Goal: Information Seeking & Learning: Learn about a topic

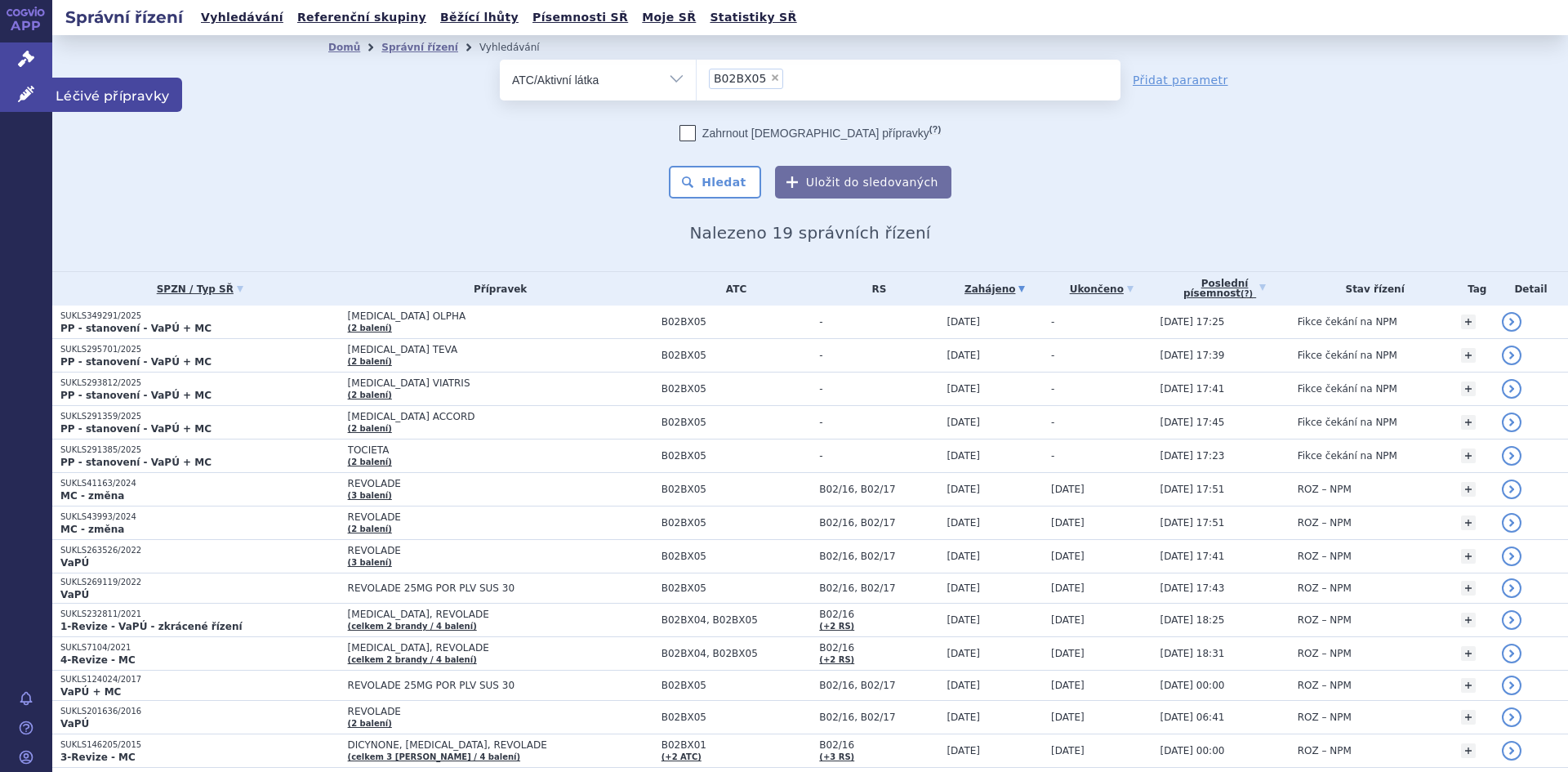
click at [103, 101] on span "Léčivé přípravky" at bounding box center [117, 95] width 130 height 35
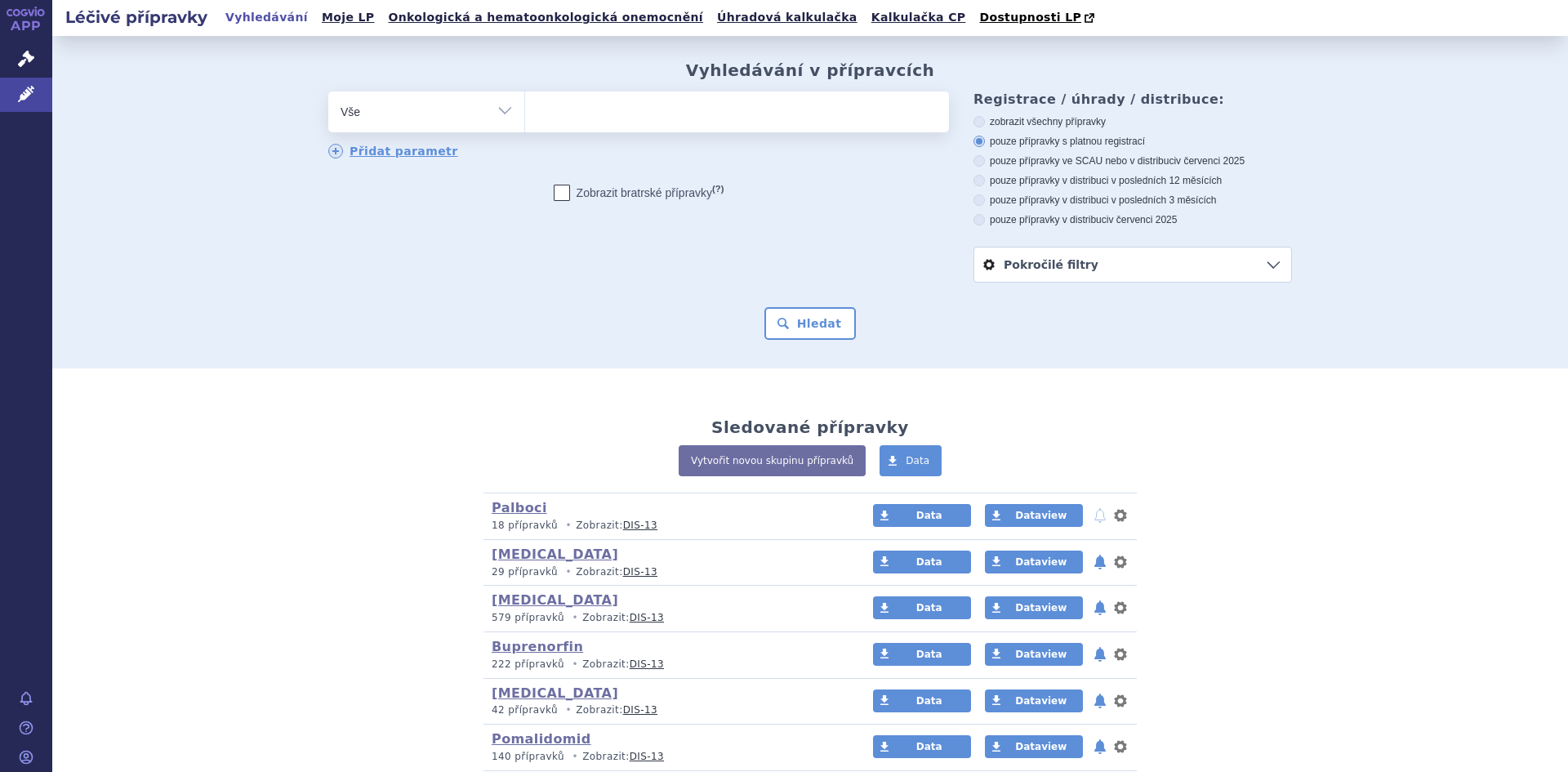
click at [505, 113] on select "Vše Přípravek/SUKL kód MAH VPOIS ATC/Aktivní látka Léková forma Síla" at bounding box center [427, 110] width 196 height 37
select select "filter-atc-group"
click at [329, 92] on select "Vše Přípravek/SUKL kód MAH VPOIS ATC/Aktivní látka Léková forma Síla" at bounding box center [427, 110] width 196 height 37
click at [595, 111] on ul at bounding box center [737, 109] width 424 height 35
click at [525, 111] on select at bounding box center [525, 111] width 1 height 41
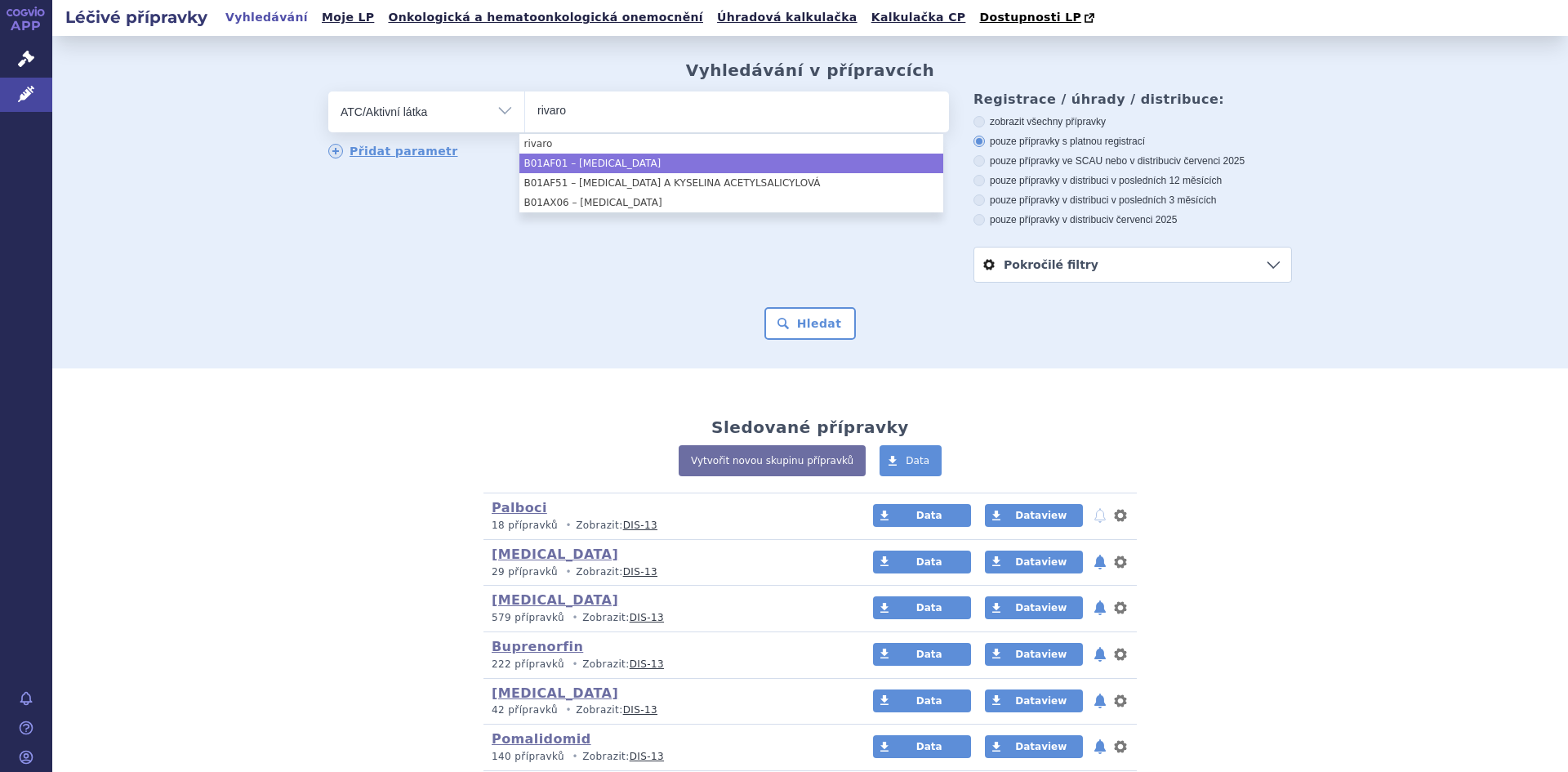
type input "rivaro"
select select "B01AF01"
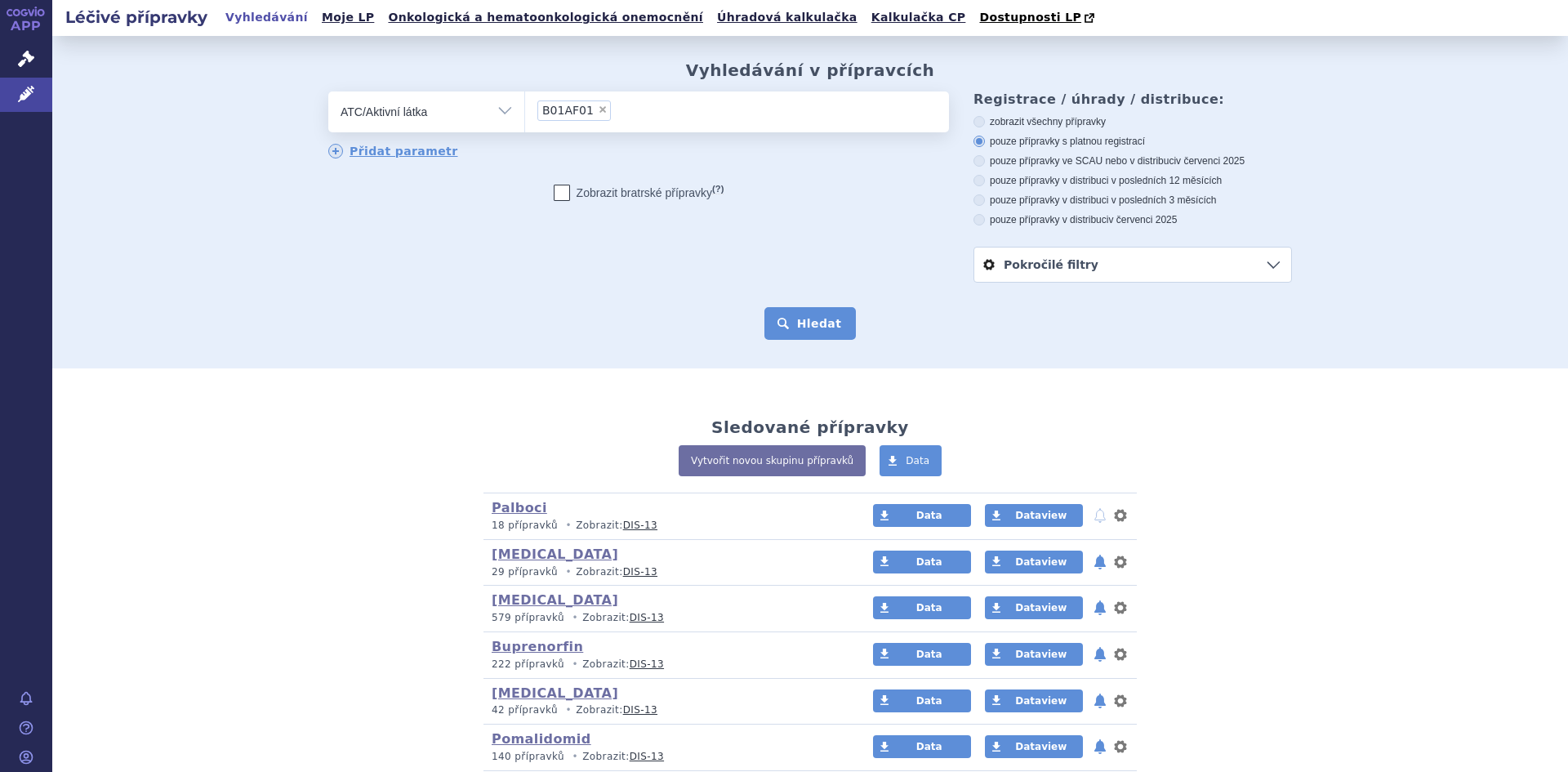
click at [812, 332] on button "Hledat" at bounding box center [810, 324] width 92 height 33
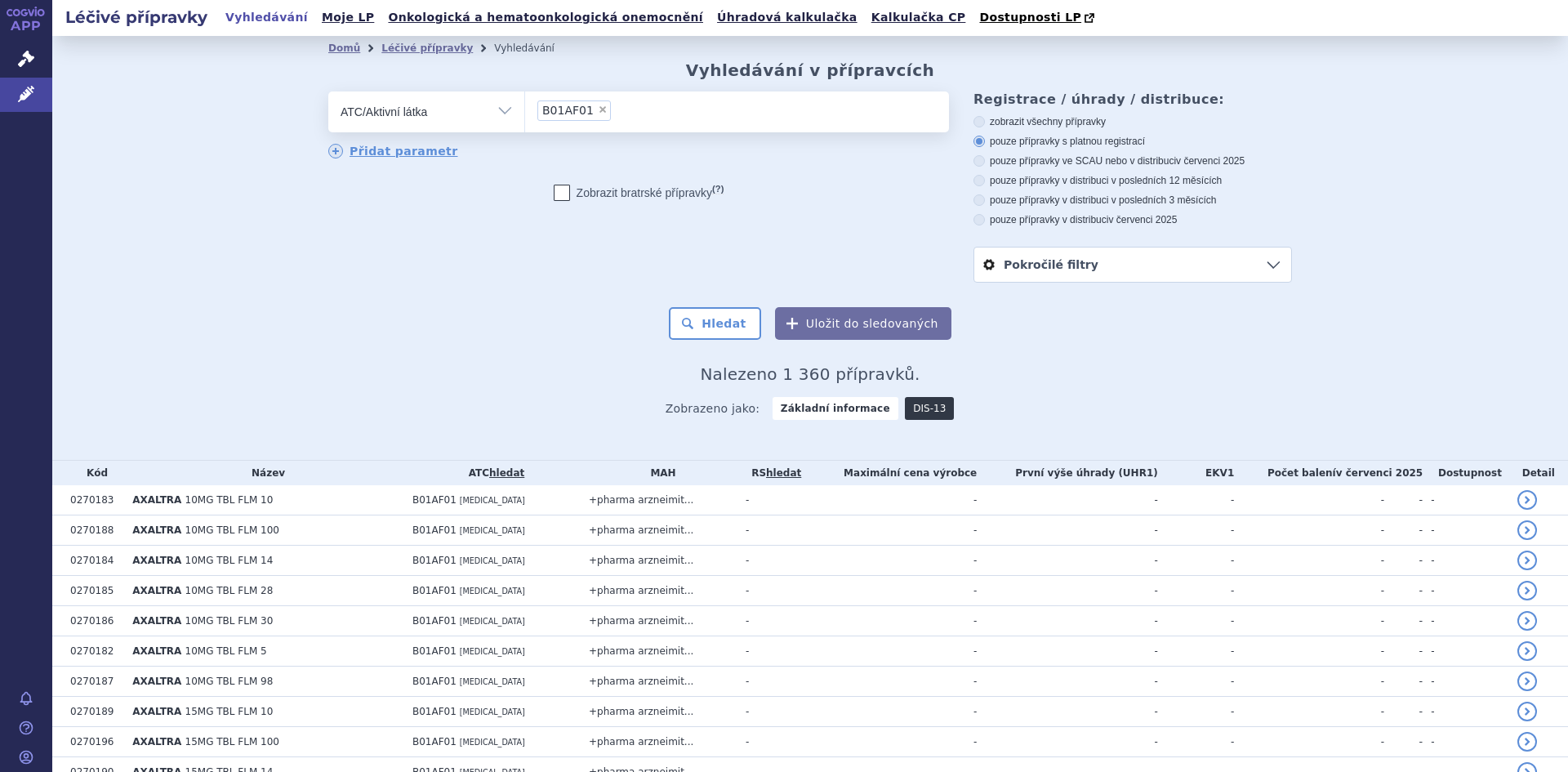
click at [905, 410] on link "DIS-13" at bounding box center [930, 409] width 49 height 23
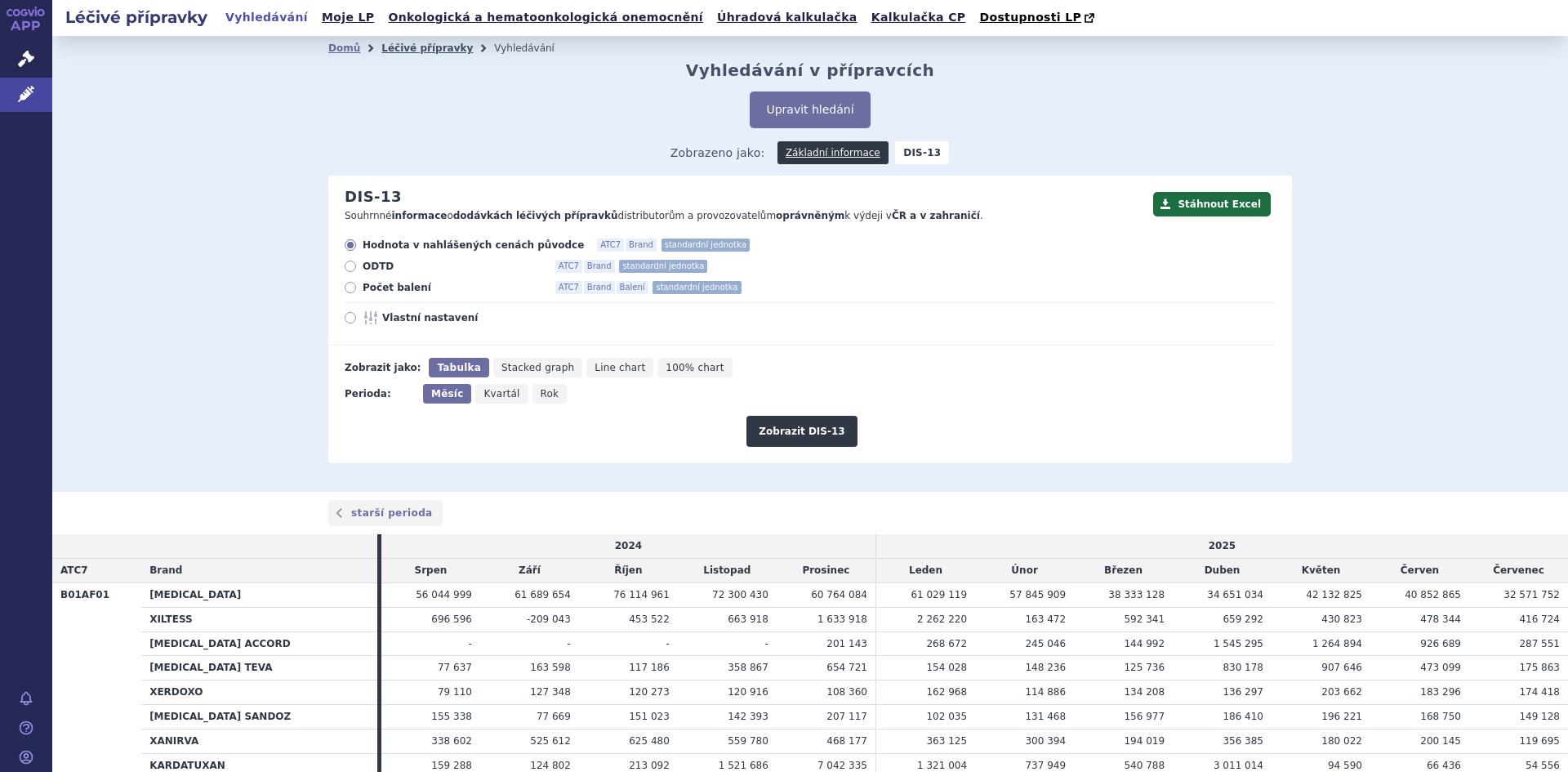
click at [403, 54] on link "Léčivé přípravky" at bounding box center [427, 49] width 91 height 12
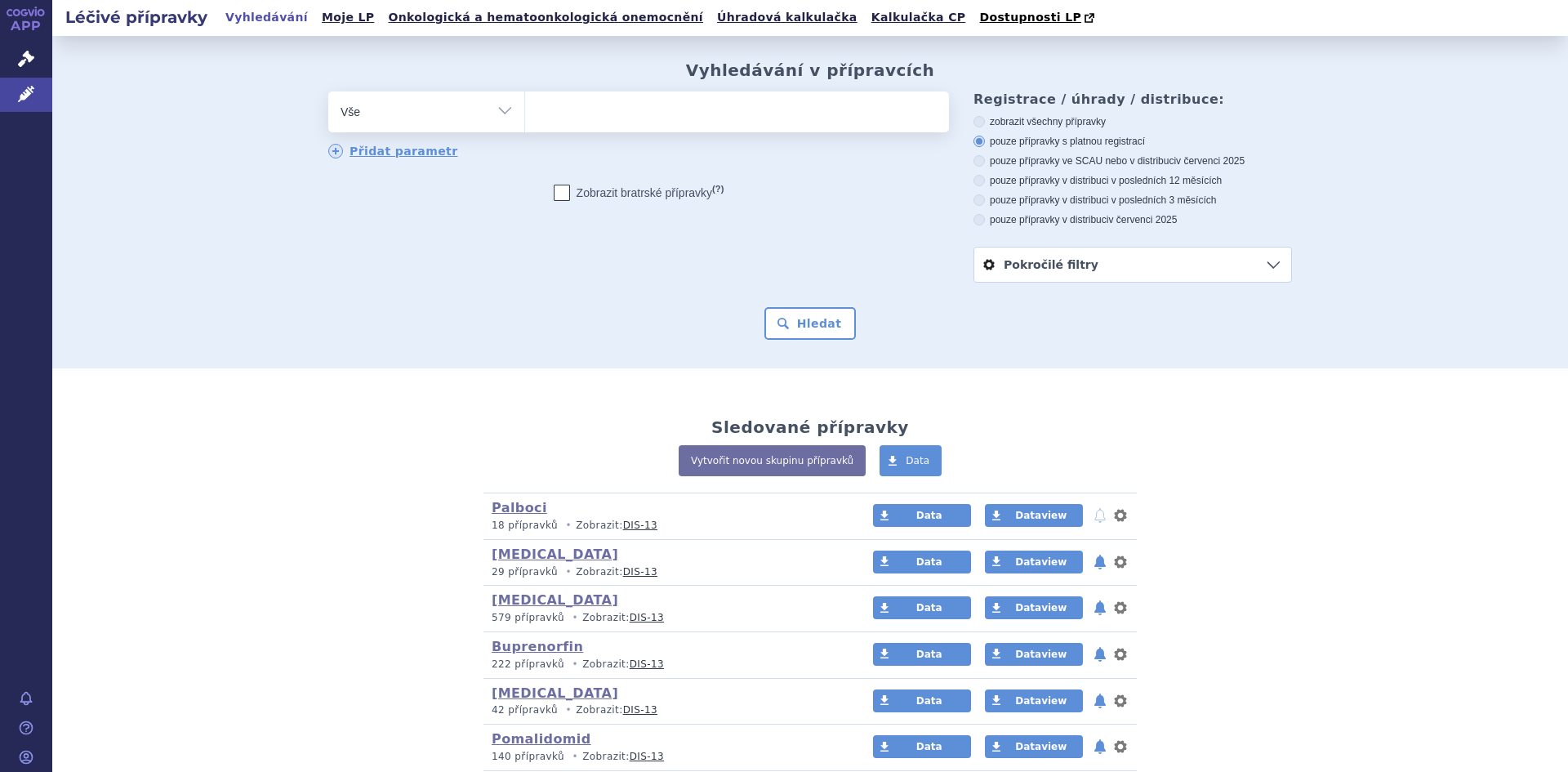
click at [503, 112] on select "Vše Přípravek/SUKL kód MAH VPOIS ATC/Aktivní látka Léková forma Síla" at bounding box center [427, 110] width 196 height 37
select select "filter-atc-group"
click at [329, 92] on select "Vše Přípravek/SUKL kód MAH VPOIS ATC/Aktivní látka Léková forma Síla" at bounding box center [427, 110] width 196 height 37
click at [557, 105] on ul at bounding box center [737, 109] width 424 height 35
click at [525, 105] on select at bounding box center [525, 111] width 1 height 41
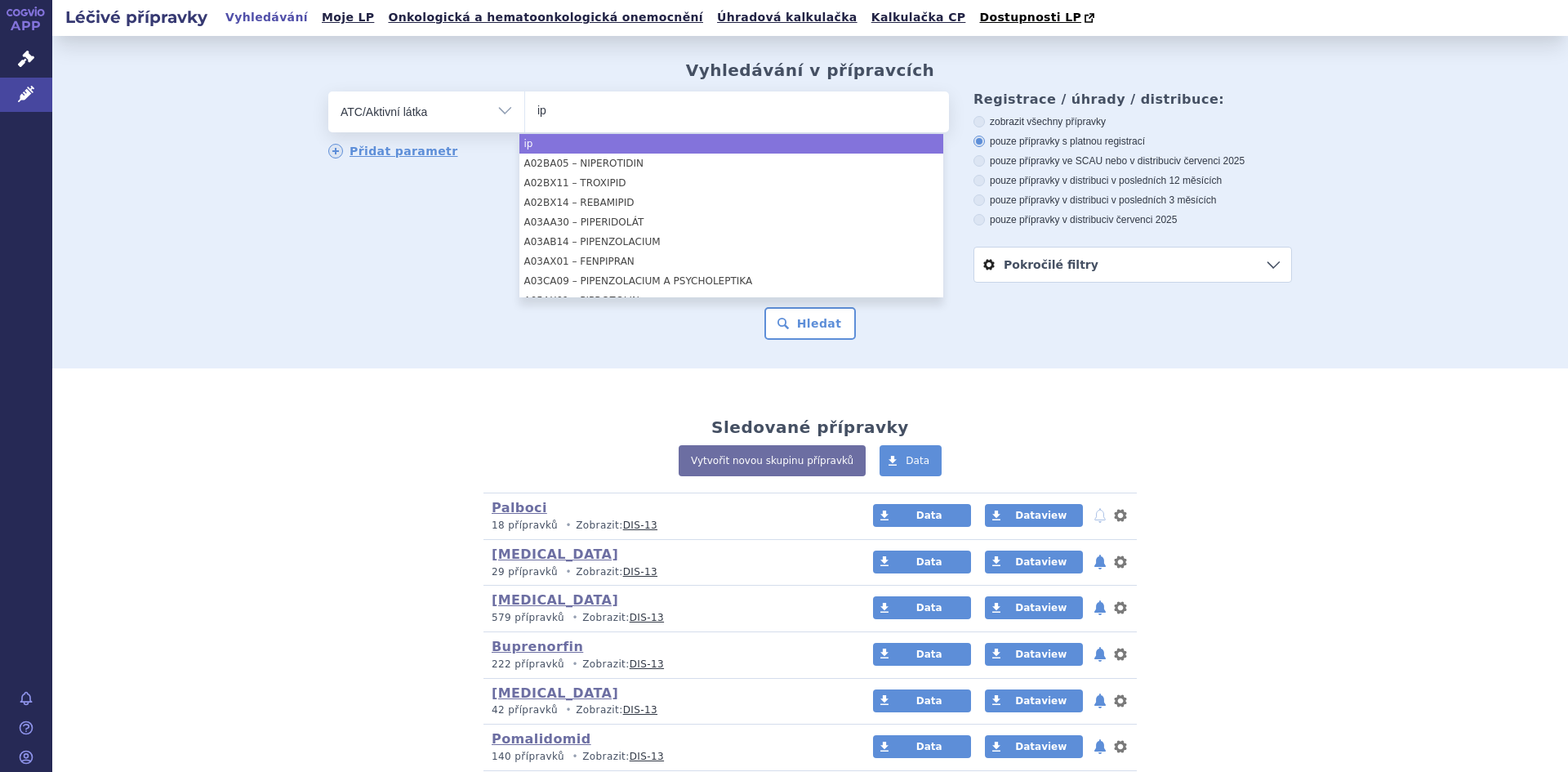
type input "p"
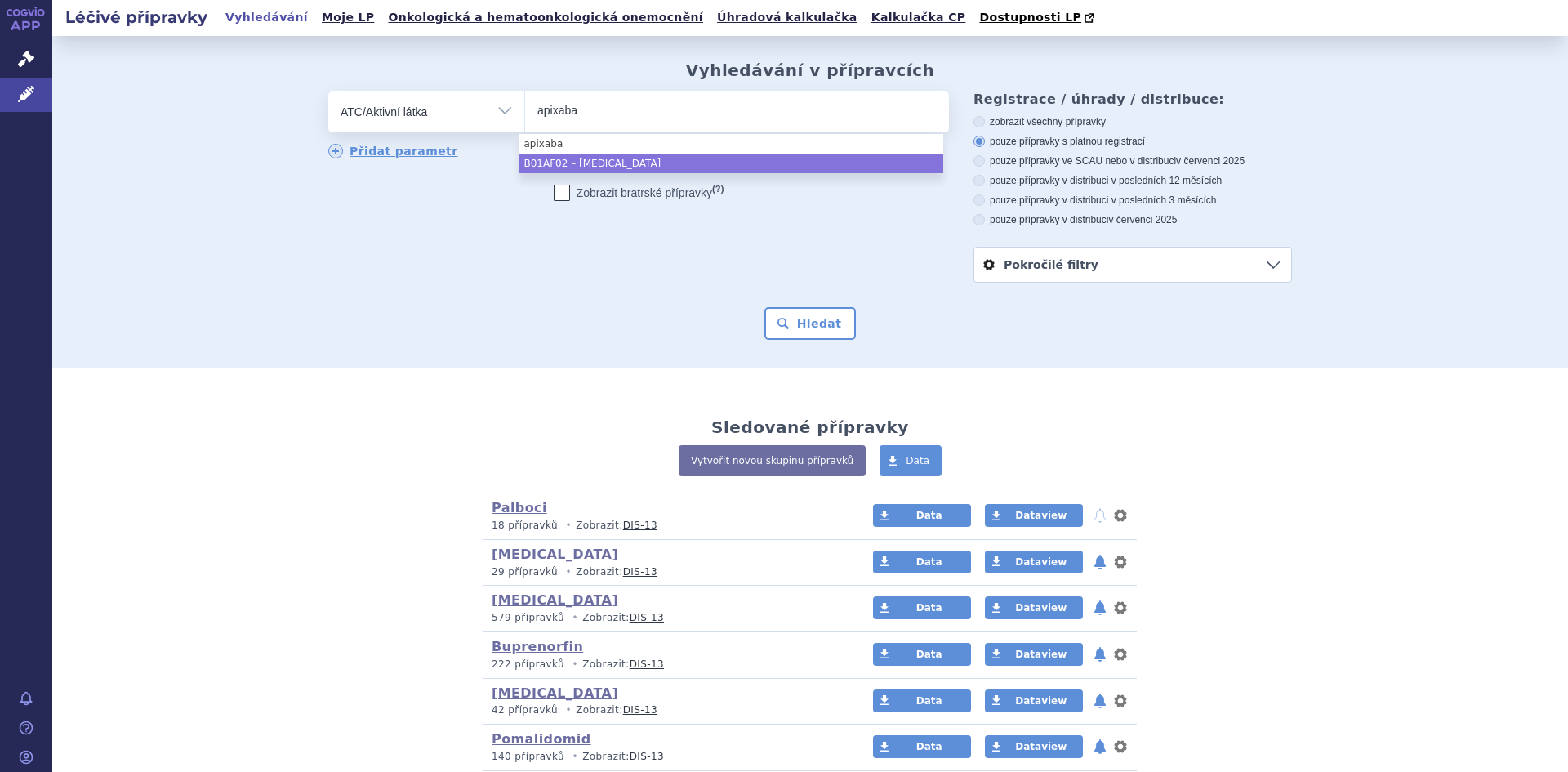
type input "apixaba"
select select "B01AF02"
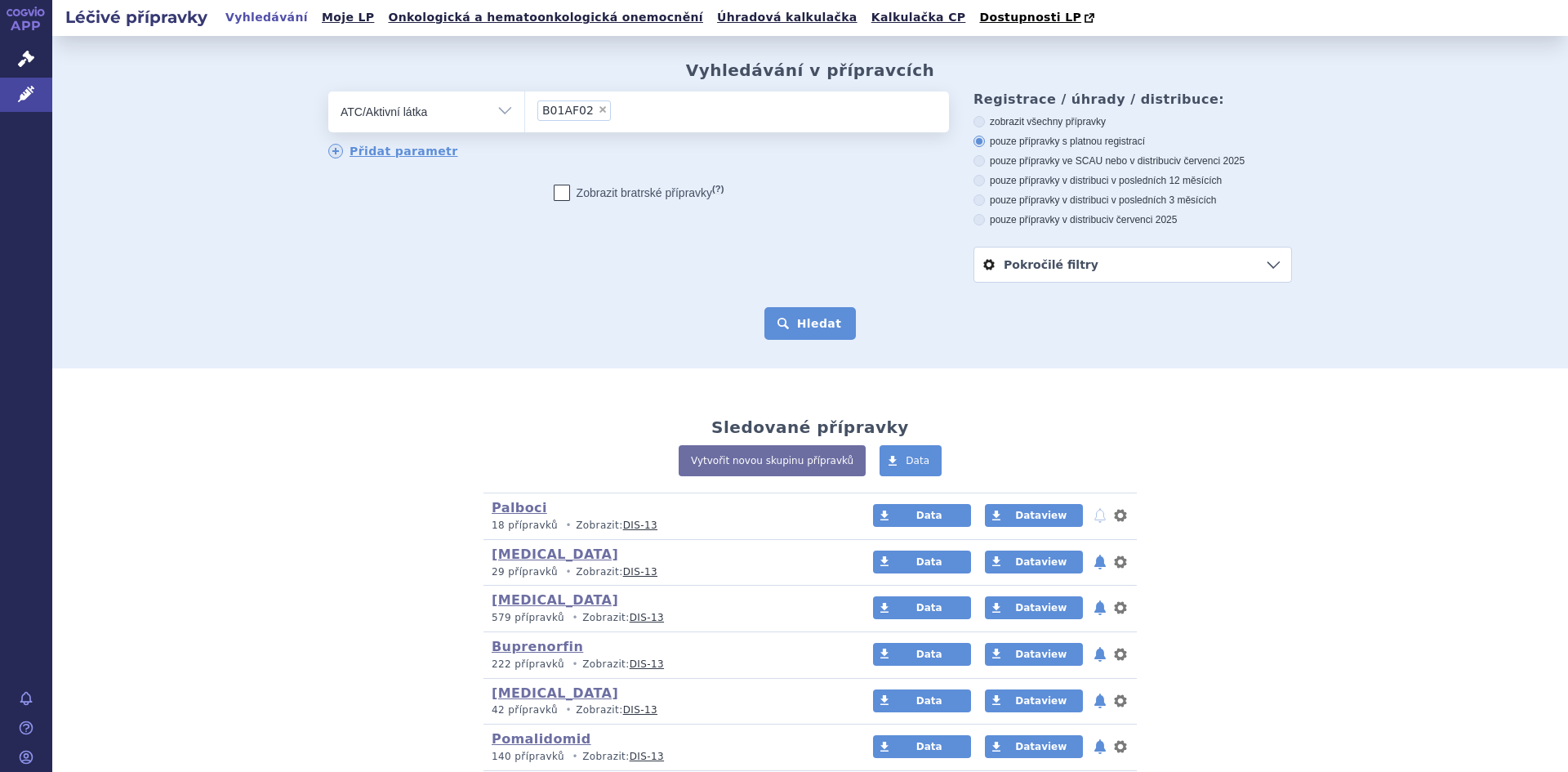
click at [818, 320] on button "Hledat" at bounding box center [810, 324] width 92 height 33
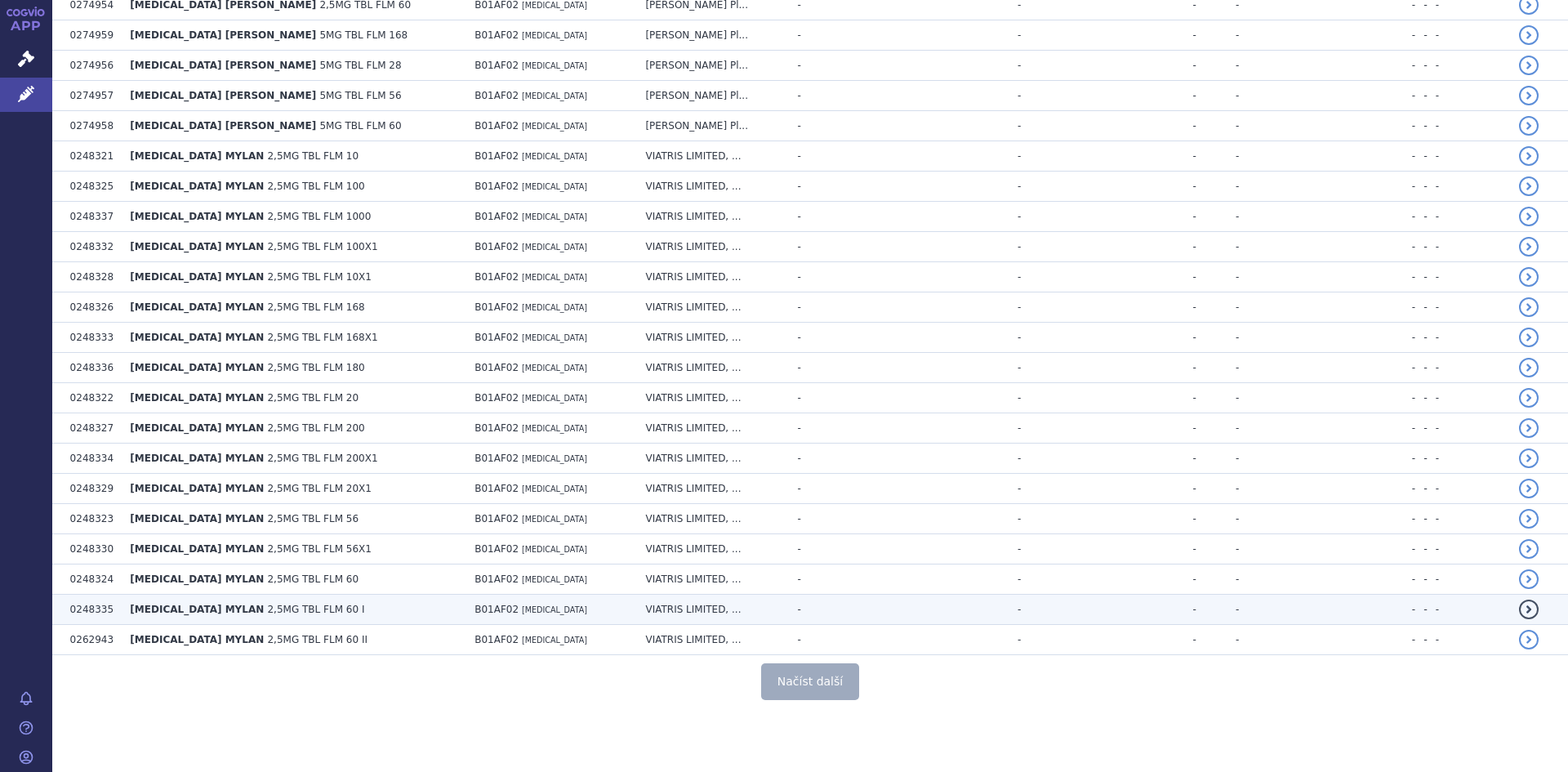
scroll to position [2857, 0]
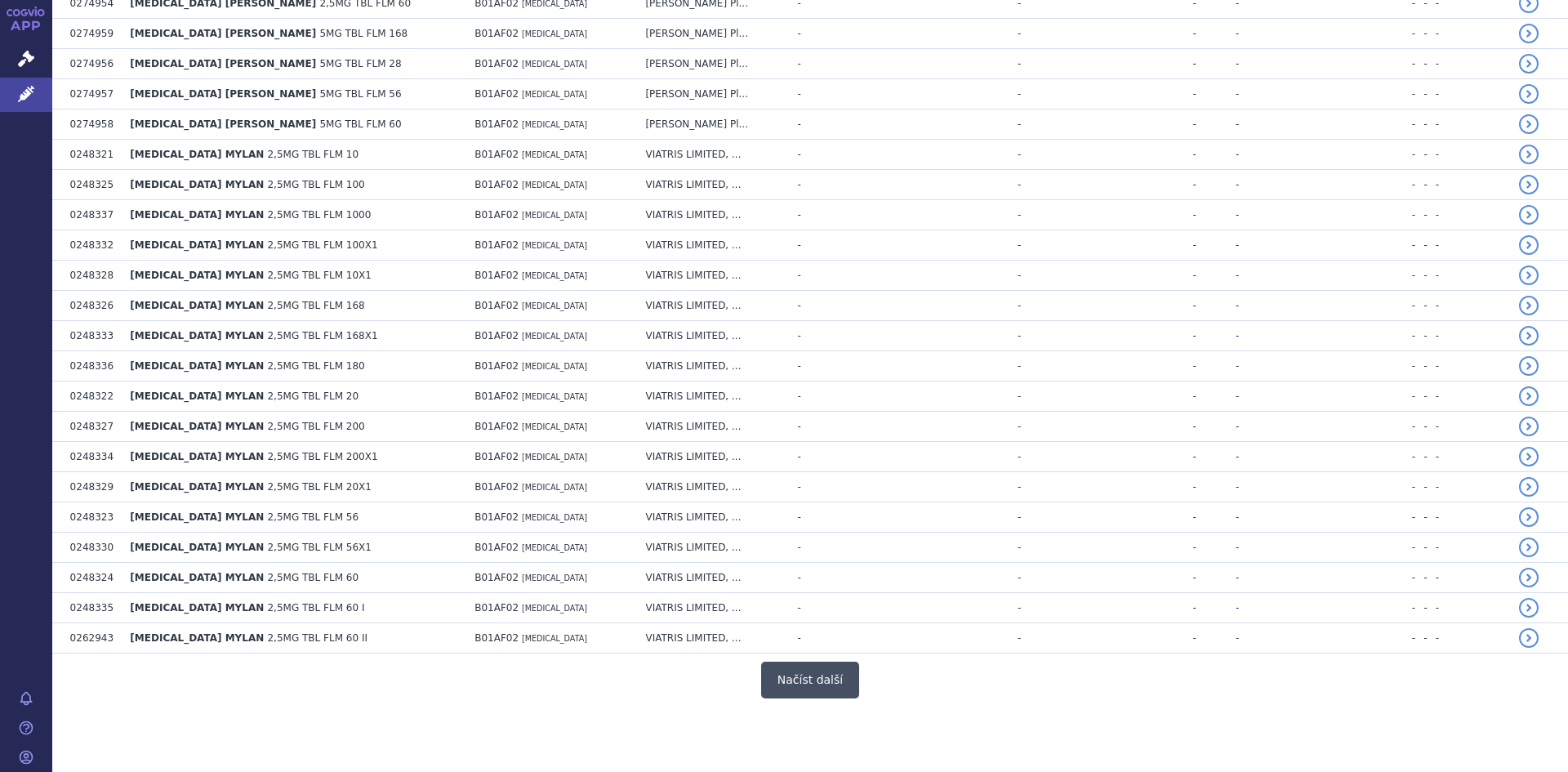
click at [796, 677] on button "Načíst další" at bounding box center [810, 680] width 98 height 37
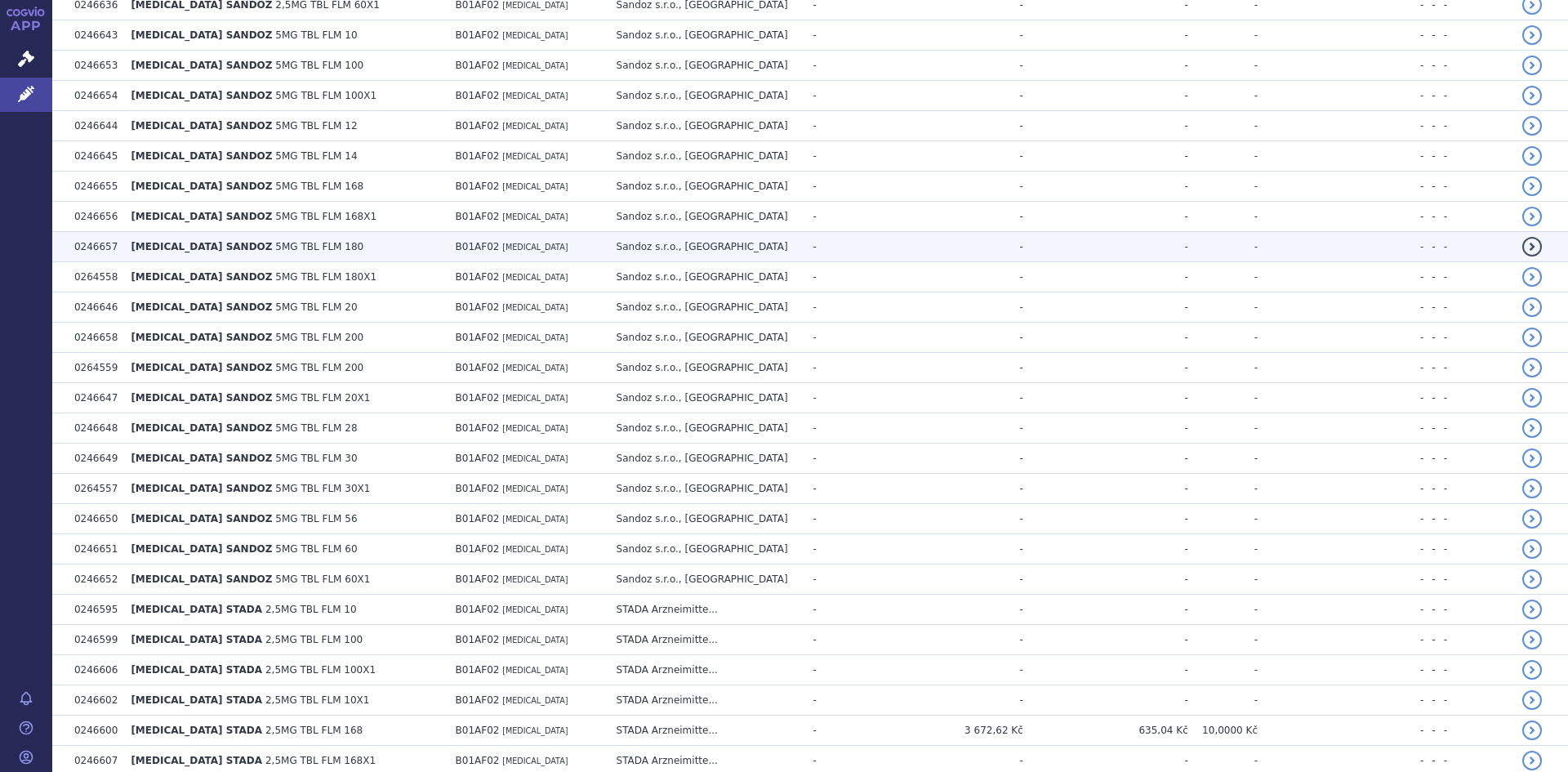
scroll to position [5880, 0]
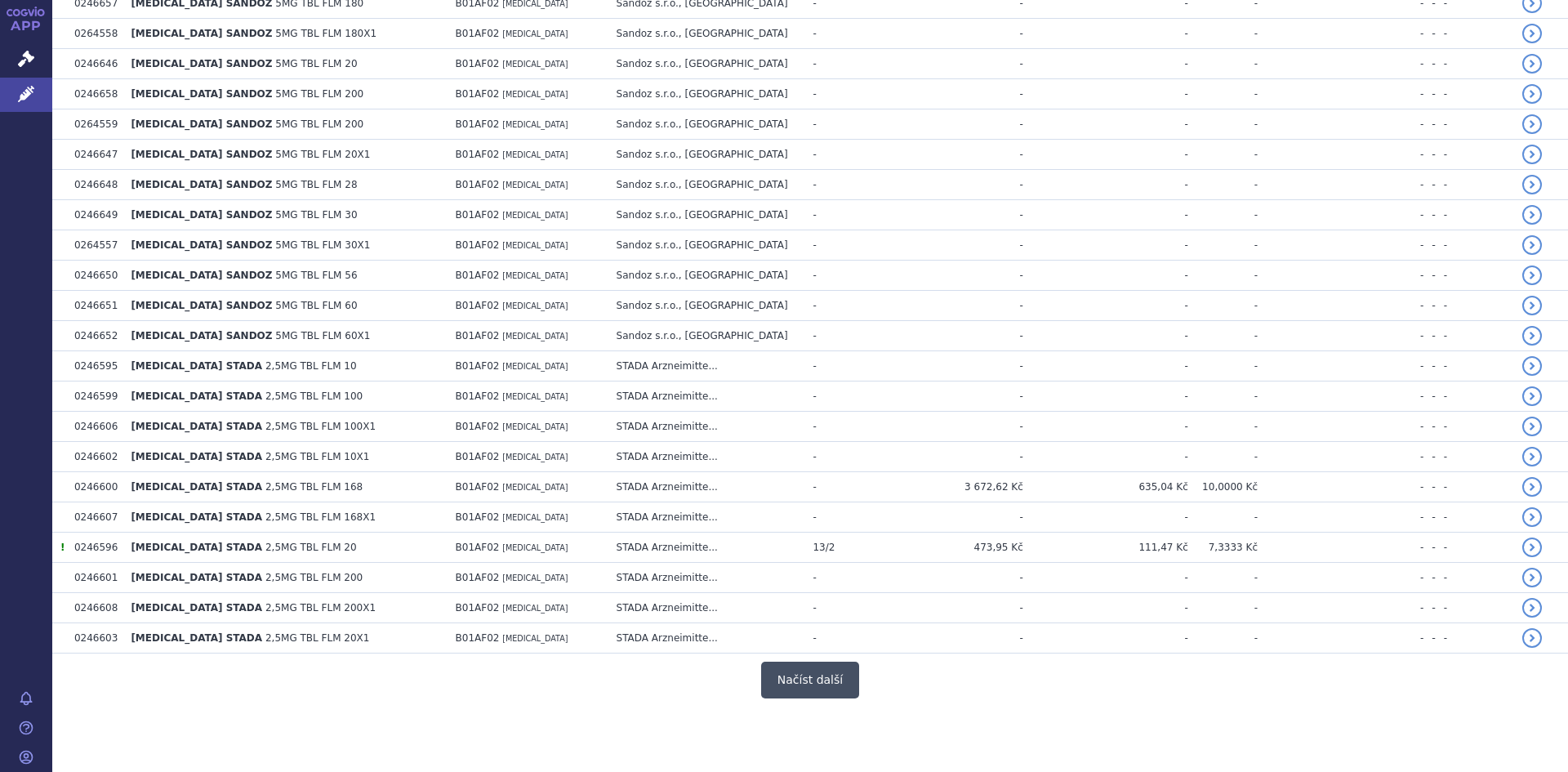
click at [825, 676] on button "Načíst další" at bounding box center [810, 680] width 98 height 37
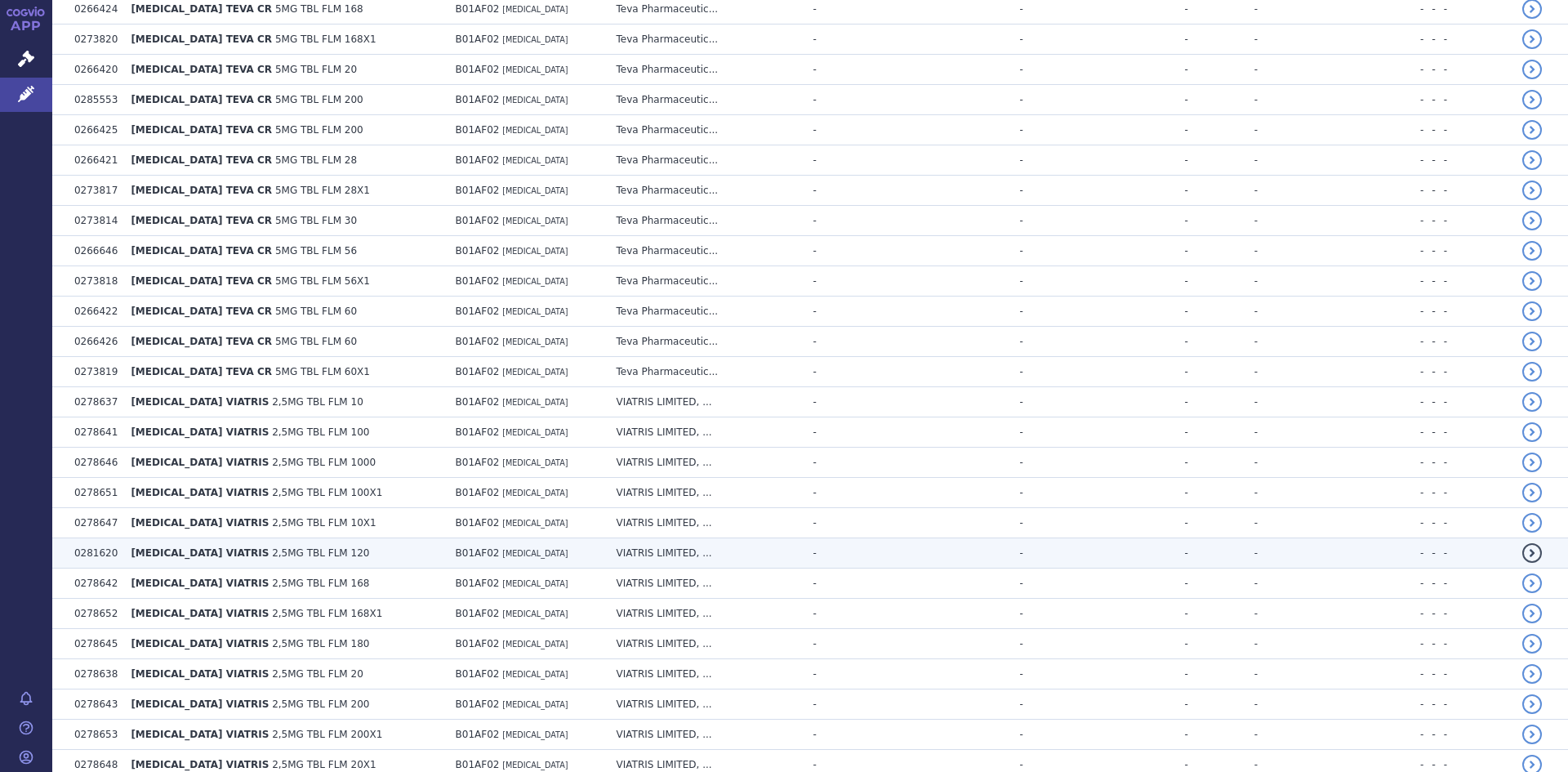
scroll to position [8904, 0]
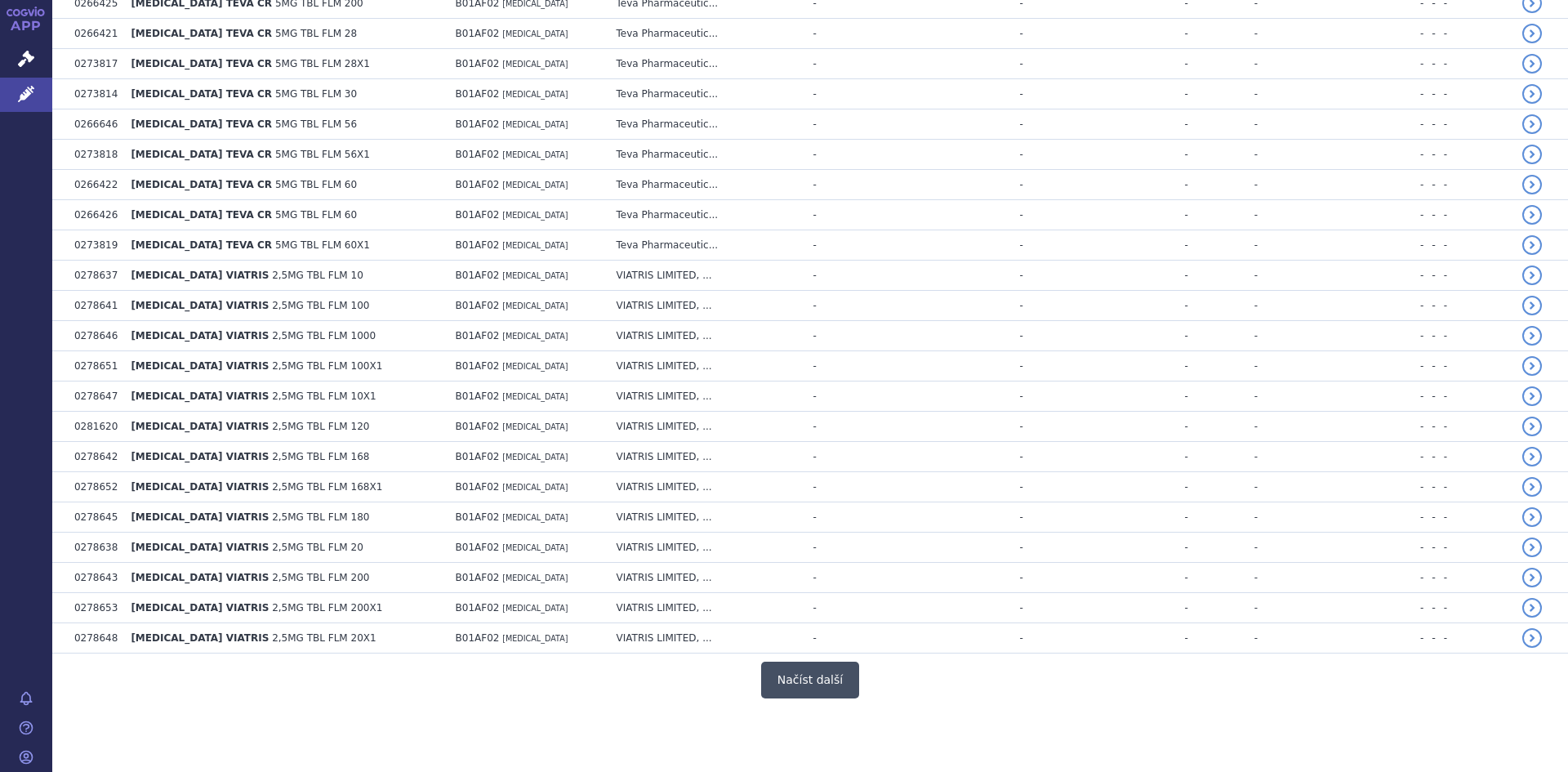
click at [800, 683] on button "Načíst další" at bounding box center [810, 680] width 98 height 37
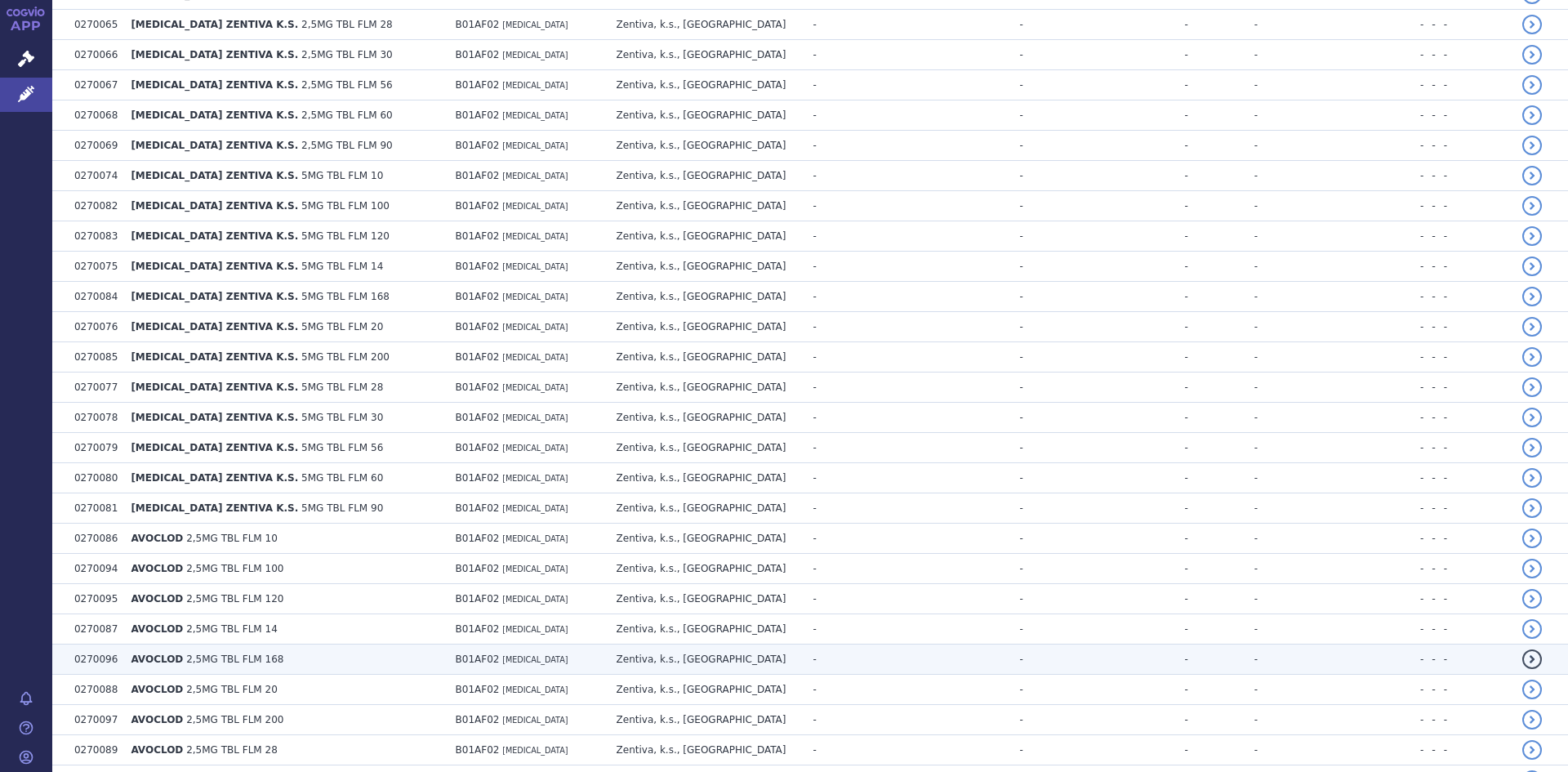
scroll to position [11928, 0]
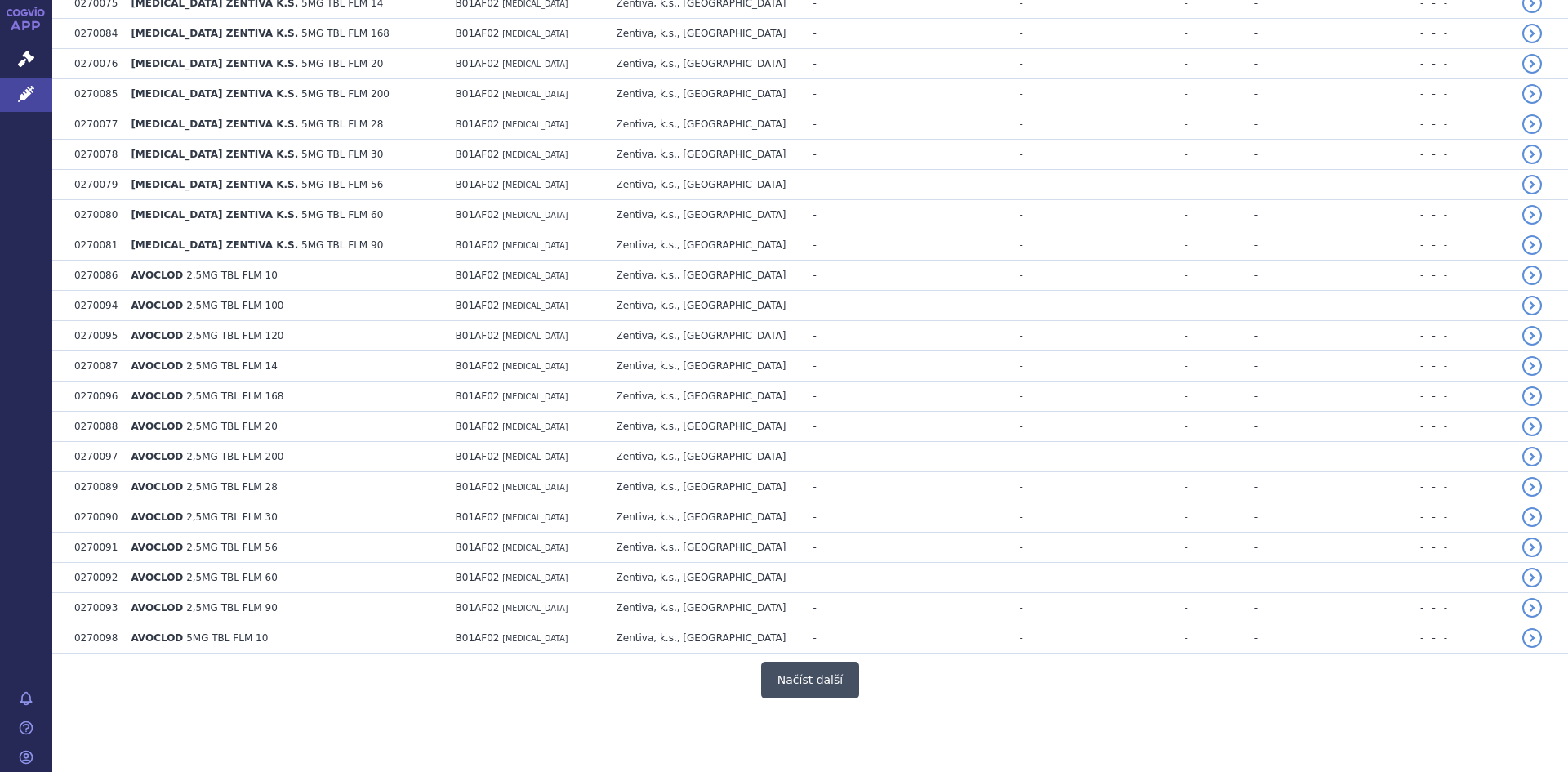
click at [798, 676] on button "Načíst další" at bounding box center [810, 680] width 98 height 37
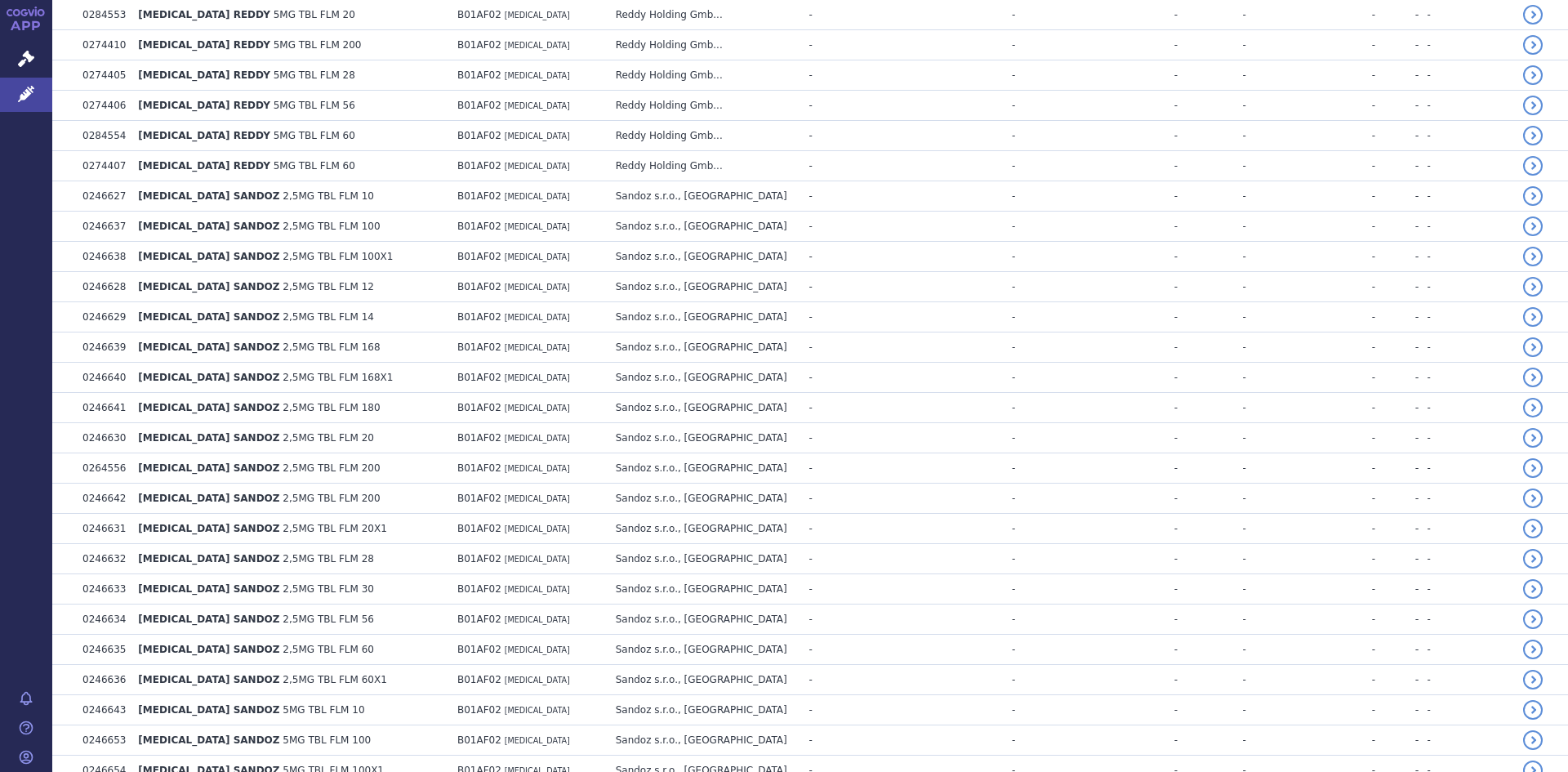
scroll to position [0, 0]
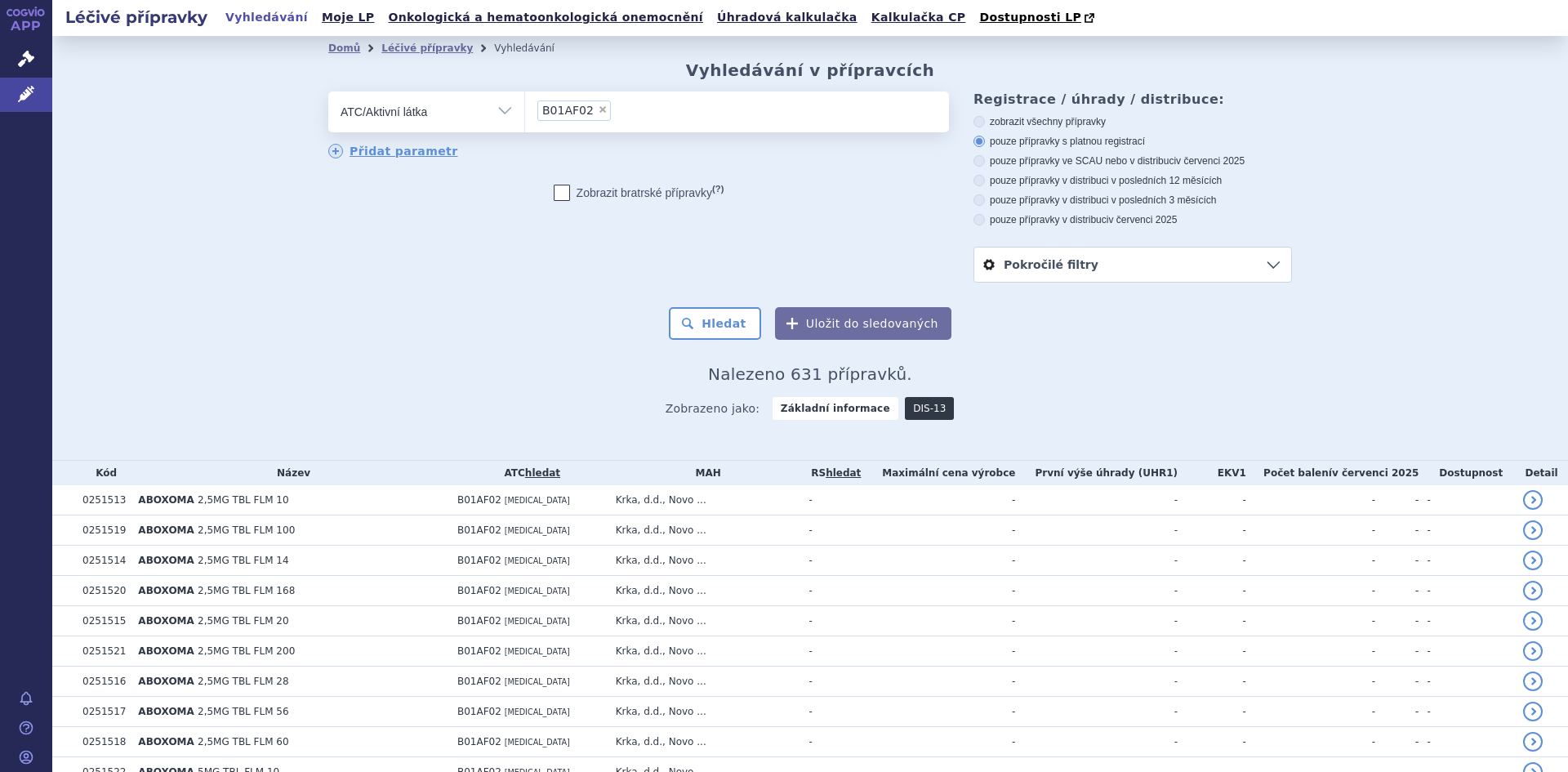
click at [908, 405] on link "DIS-13" at bounding box center [930, 409] width 49 height 23
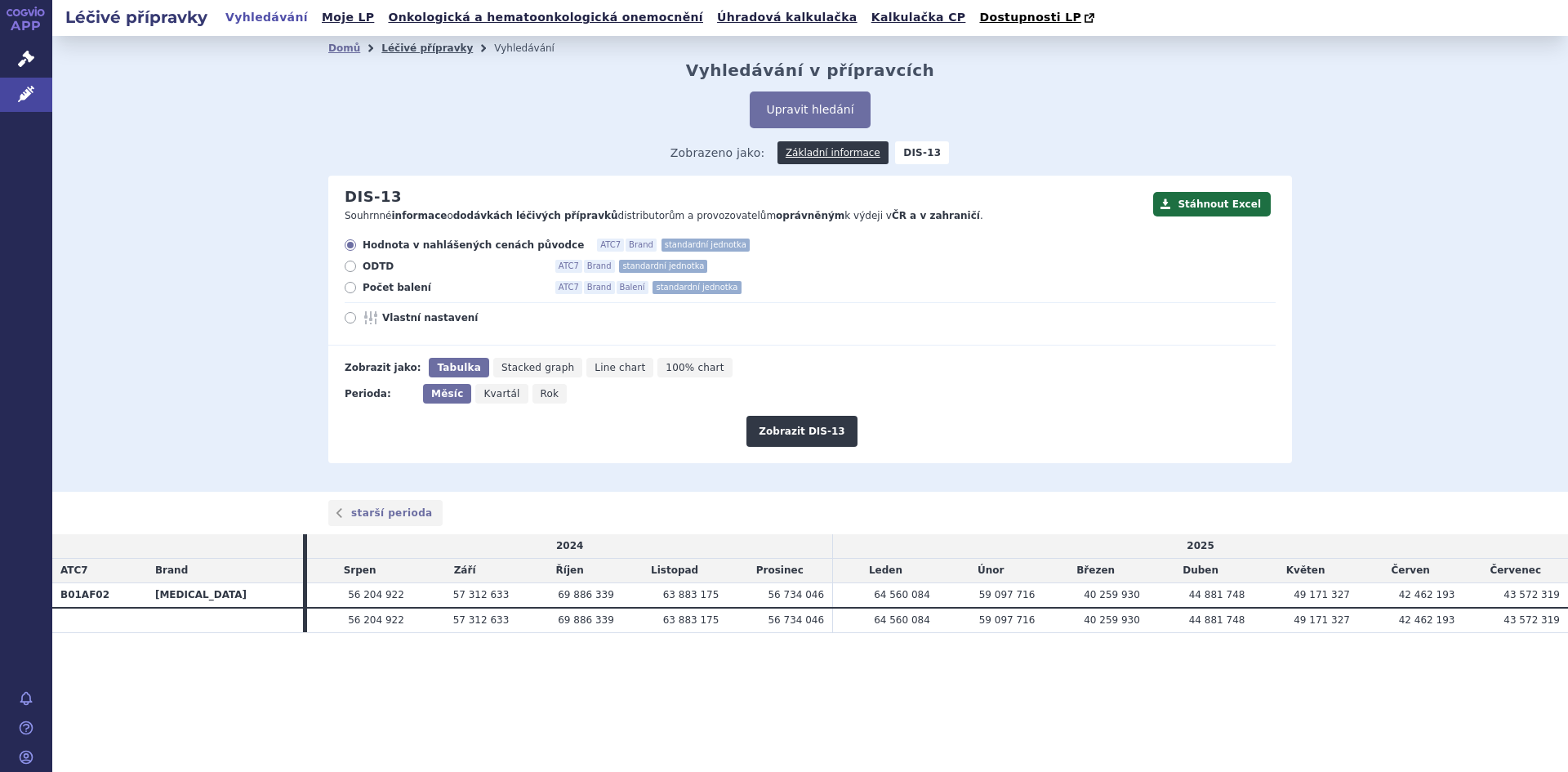
click at [399, 50] on link "Léčivé přípravky" at bounding box center [427, 49] width 91 height 12
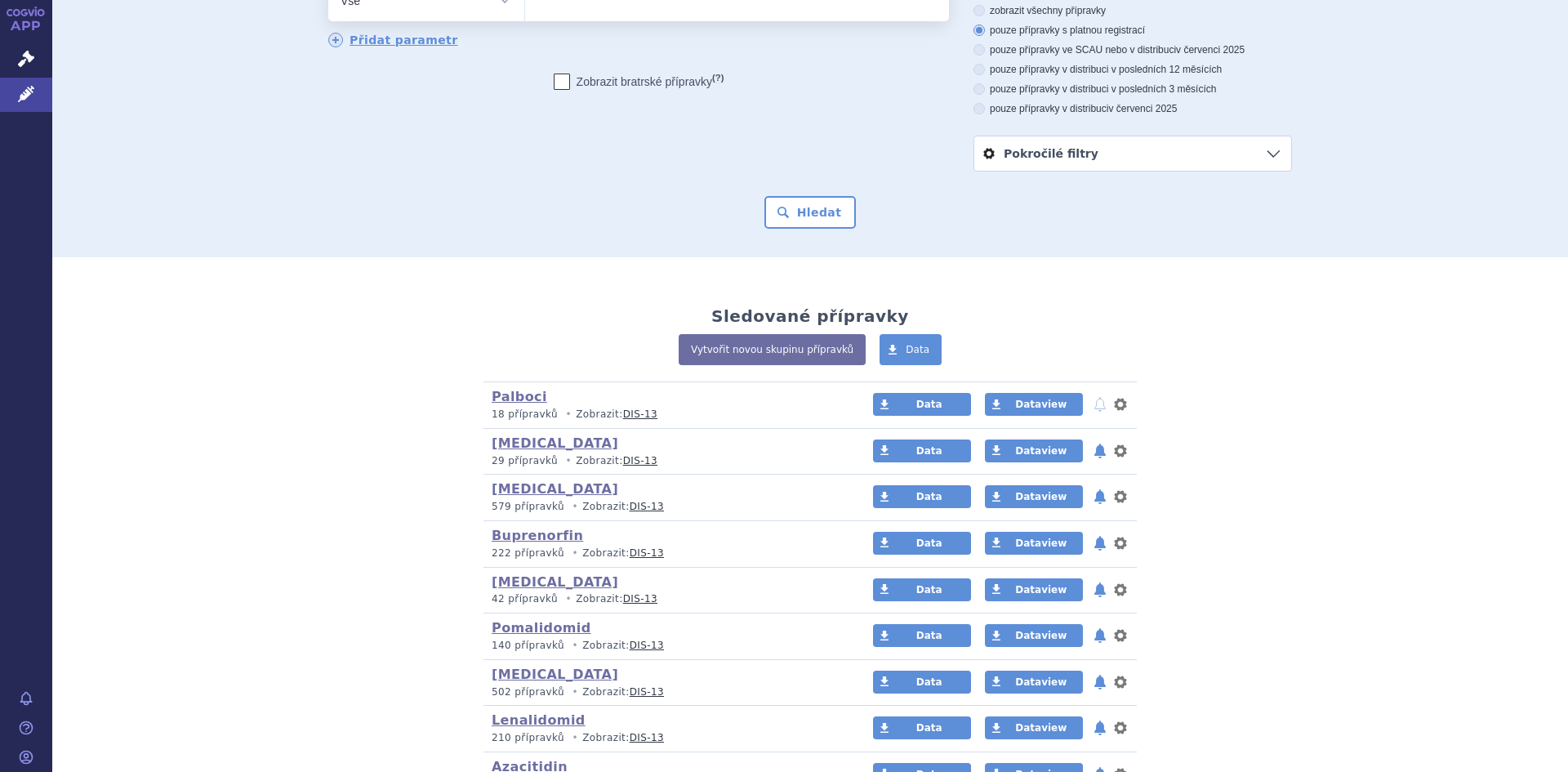
scroll to position [128, 0]
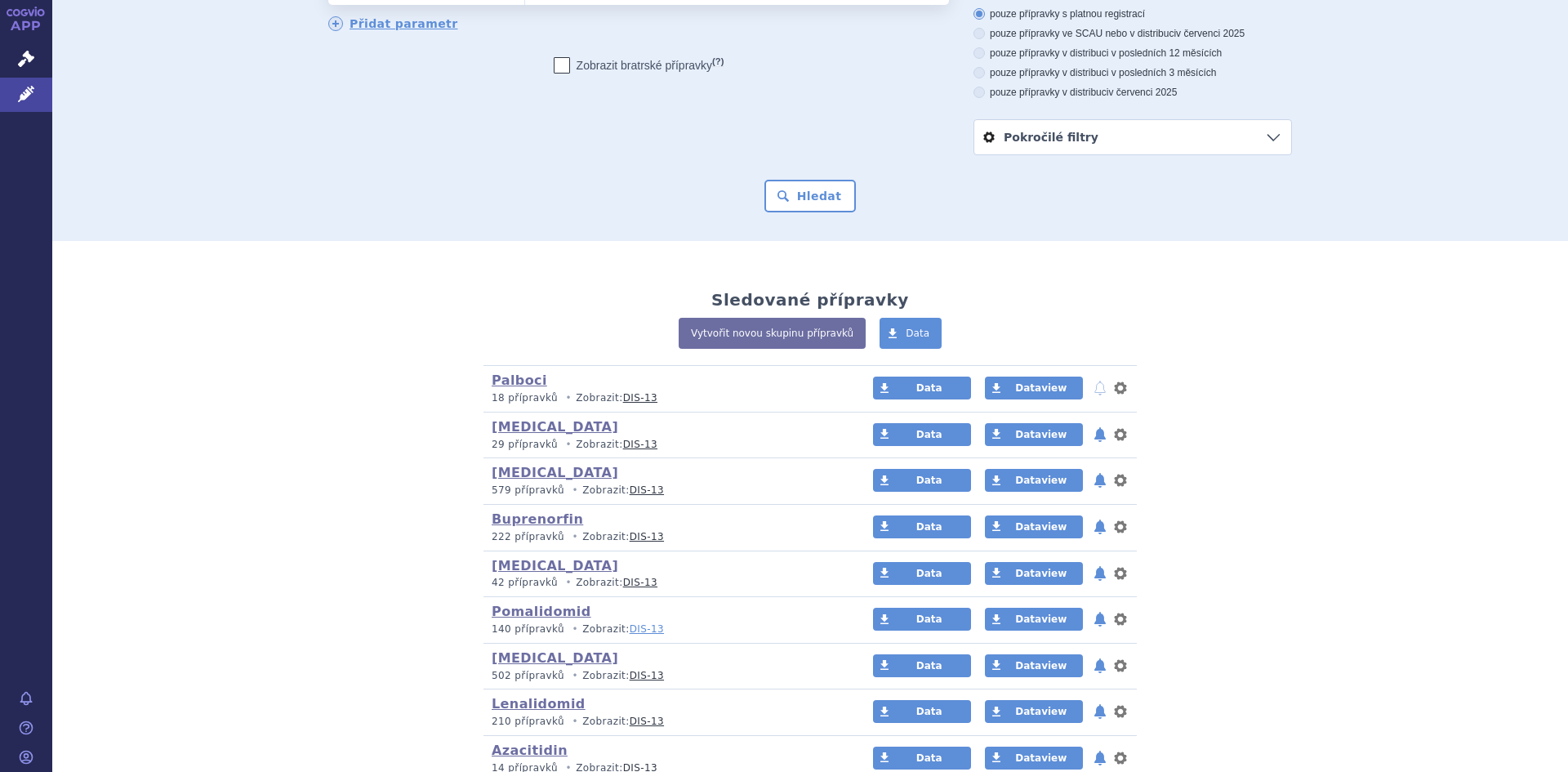
click at [630, 633] on link "DIS-13" at bounding box center [647, 629] width 35 height 12
